Goal: Transaction & Acquisition: Purchase product/service

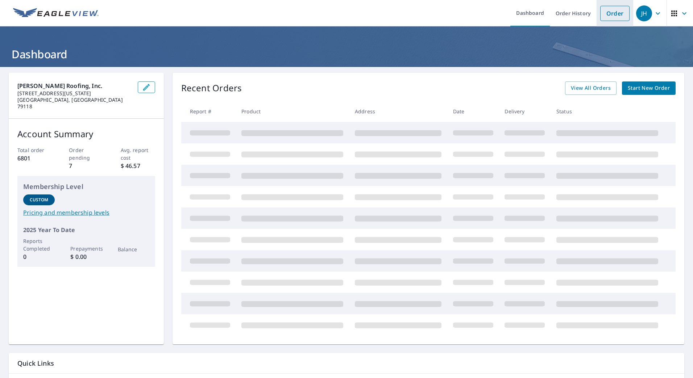
click at [613, 17] on link "Order" at bounding box center [614, 13] width 29 height 15
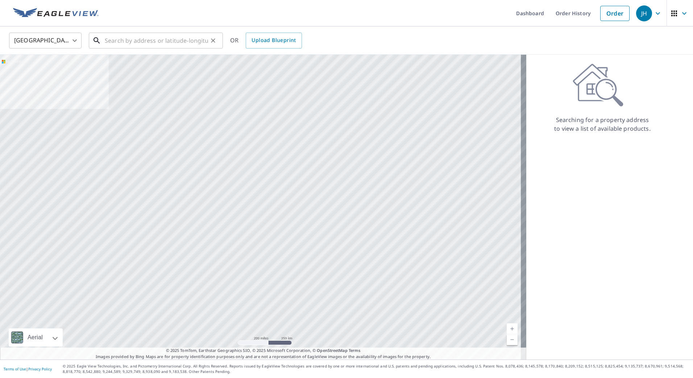
click at [128, 43] on input "text" at bounding box center [156, 40] width 103 height 20
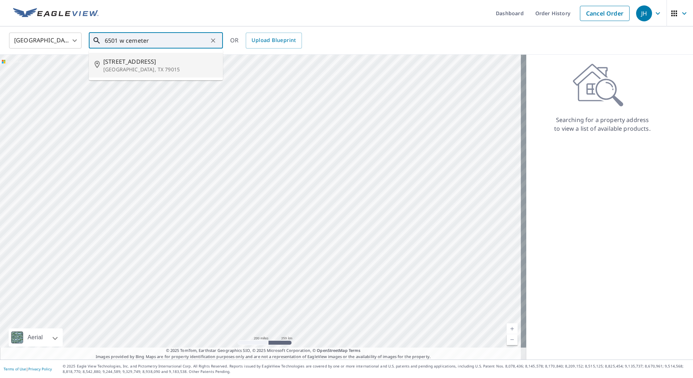
click at [147, 62] on span "[STREET_ADDRESS]" at bounding box center [160, 61] width 114 height 9
type input "[STREET_ADDRESS]"
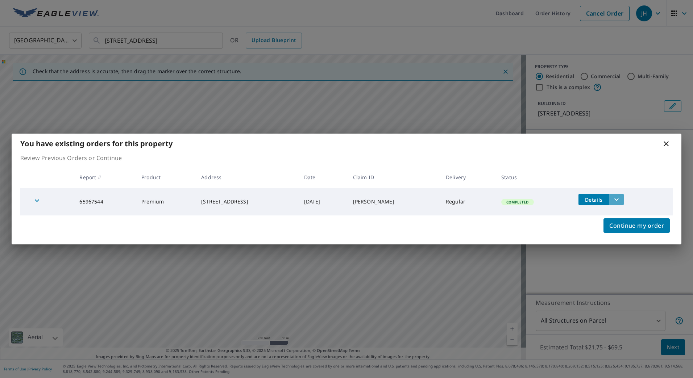
click at [621, 200] on icon "filesDropdownBtn-65967544" at bounding box center [616, 199] width 9 height 9
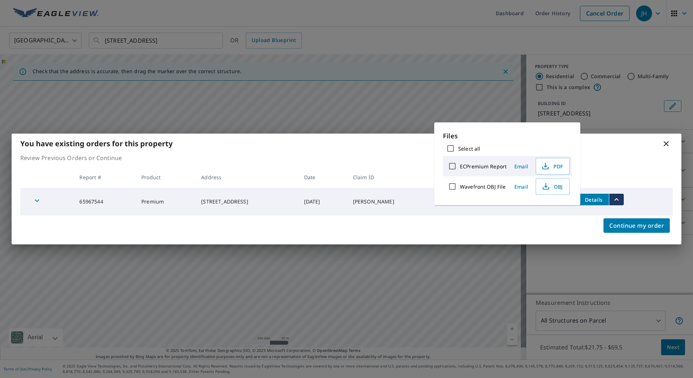
click at [484, 228] on div "Continue my order" at bounding box center [347, 230] width 670 height 29
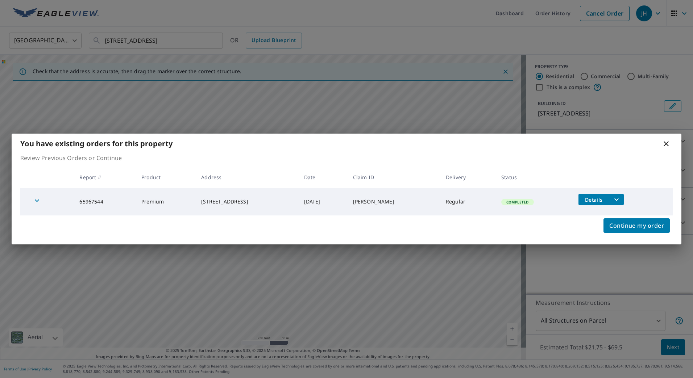
click at [666, 145] on icon at bounding box center [665, 143] width 5 height 5
